Goal: Check status: Check status

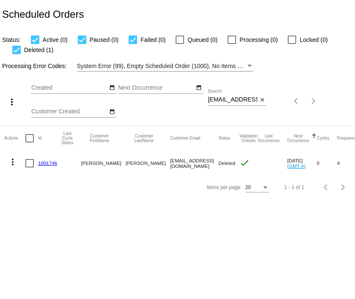
click at [219, 97] on input "sandrasamson12@yahoo.com" at bounding box center [233, 99] width 50 height 7
paste input "pam_mcintosh@ymail"
type input "[EMAIL_ADDRESS][DOMAIN_NAME]"
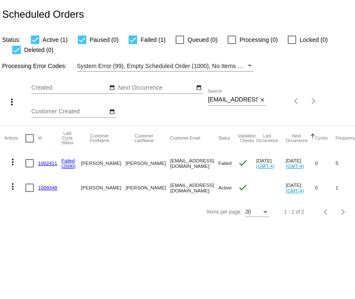
click at [233, 98] on input "[EMAIL_ADDRESS][DOMAIN_NAME]" at bounding box center [233, 99] width 50 height 7
paste input "[EMAIL_ADDRESS]"
click at [221, 98] on input "[EMAIL_ADDRESS][DOMAIN_NAME]" at bounding box center [233, 99] width 50 height 7
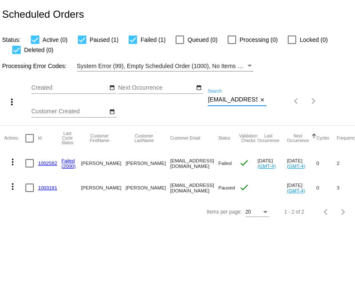
click at [221, 98] on input "[EMAIL_ADDRESS][DOMAIN_NAME]" at bounding box center [233, 99] width 50 height 7
paste input
type input "[EMAIL_ADDRESS][DOMAIN_NAME]"
